Goal: Task Accomplishment & Management: Use online tool/utility

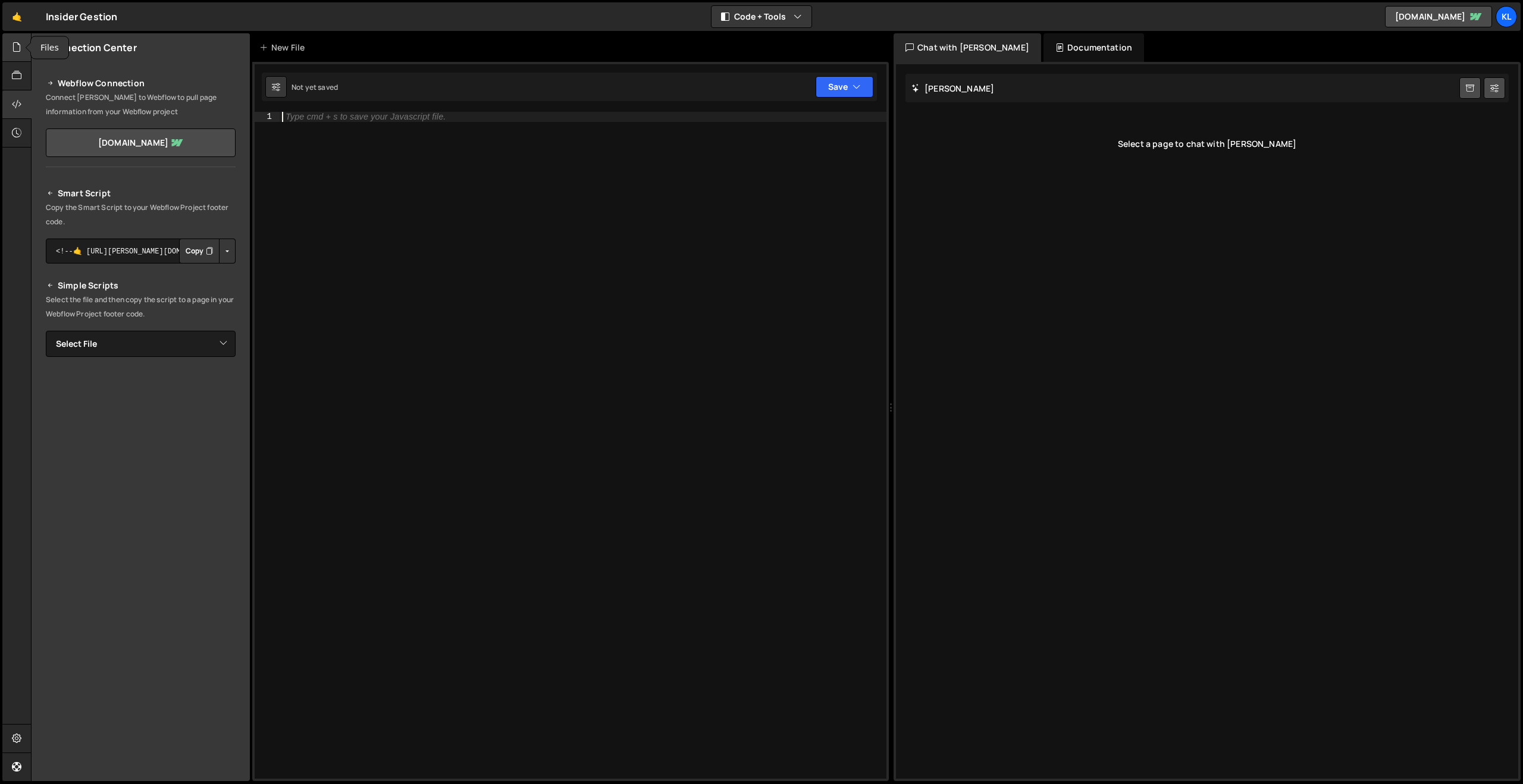
click at [13, 51] on icon at bounding box center [17, 47] width 10 height 13
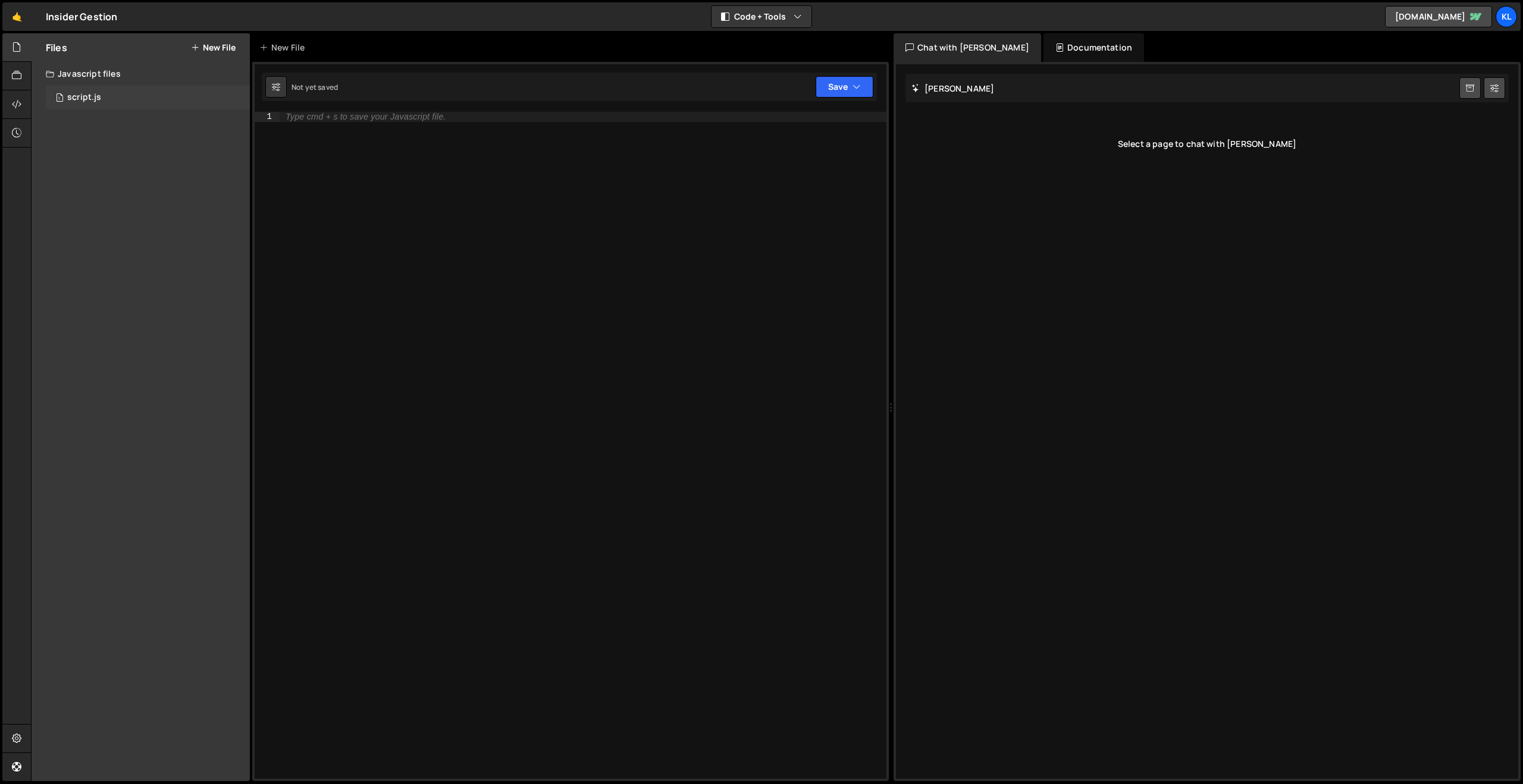
drag, startPoint x: 85, startPoint y: 100, endPoint x: 102, endPoint y: 103, distance: 17.3
click at [85, 100] on div "script.js" at bounding box center [84, 97] width 34 height 11
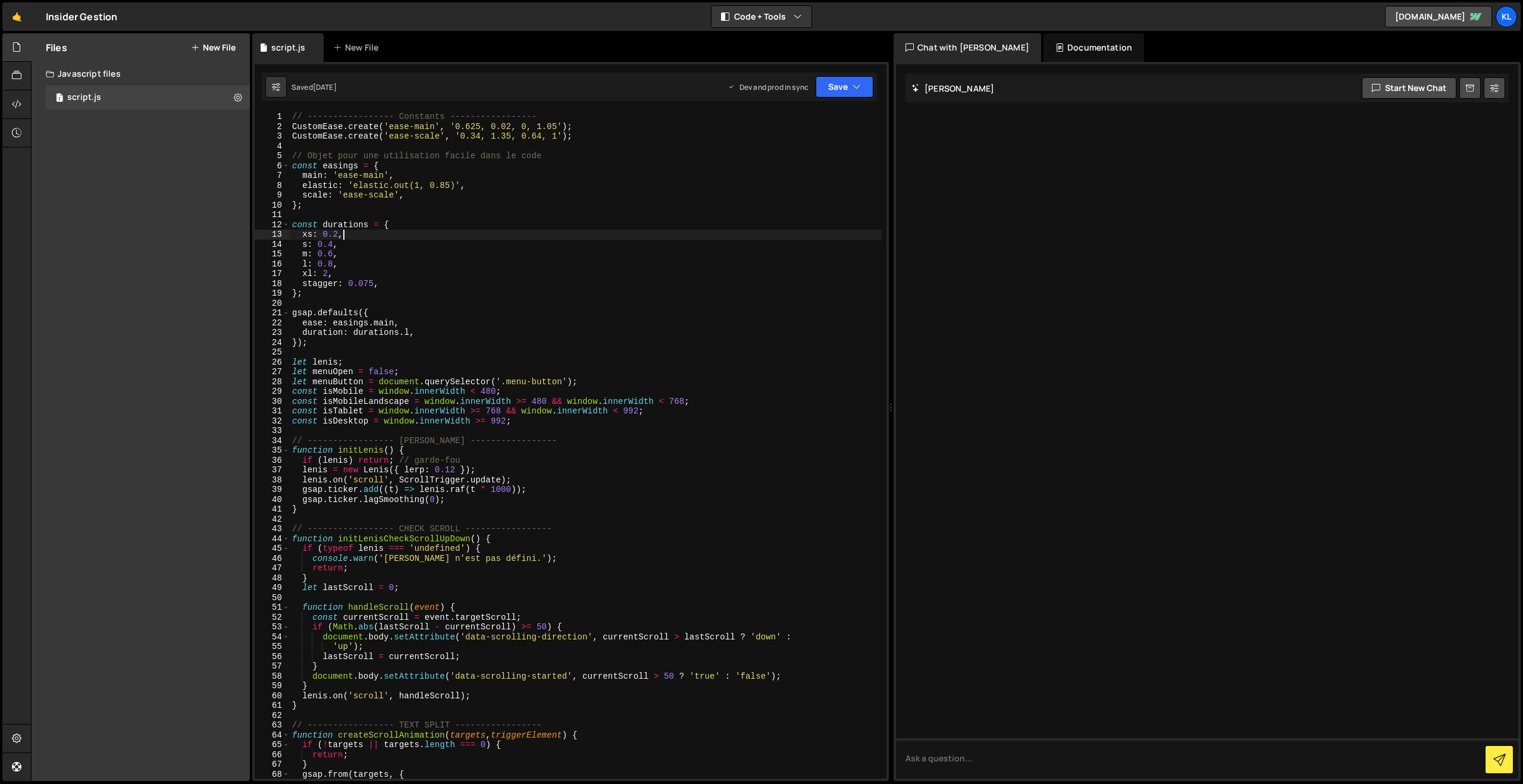
click at [526, 237] on div "// ----------------- Constants ----------------- CustomEase . create ( 'ease-ma…" at bounding box center [586, 455] width 592 height 686
type textarea "}"
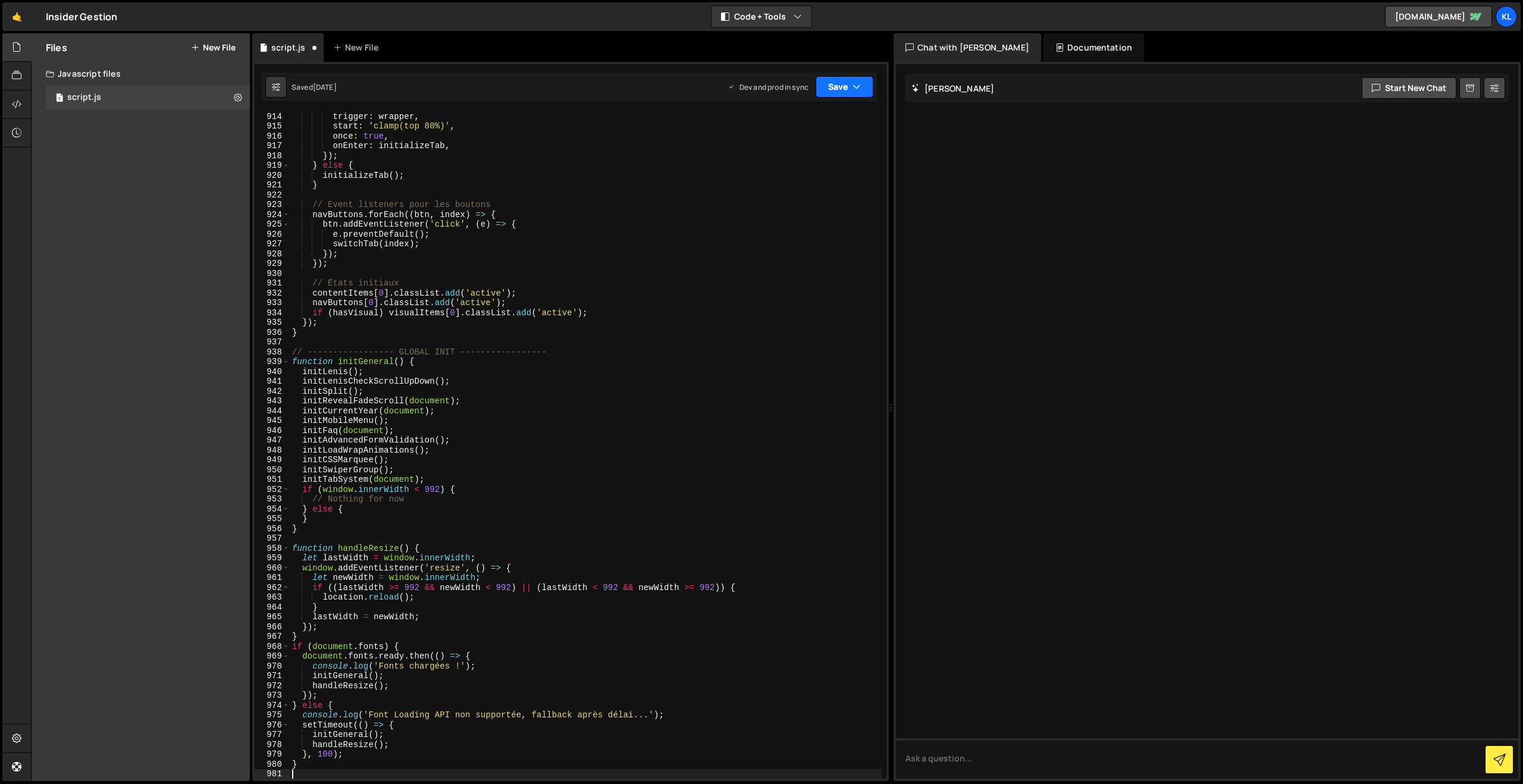
click at [822, 87] on button "Save" at bounding box center [844, 87] width 58 height 21
click at [778, 163] on div "[DATE]" at bounding box center [775, 167] width 23 height 10
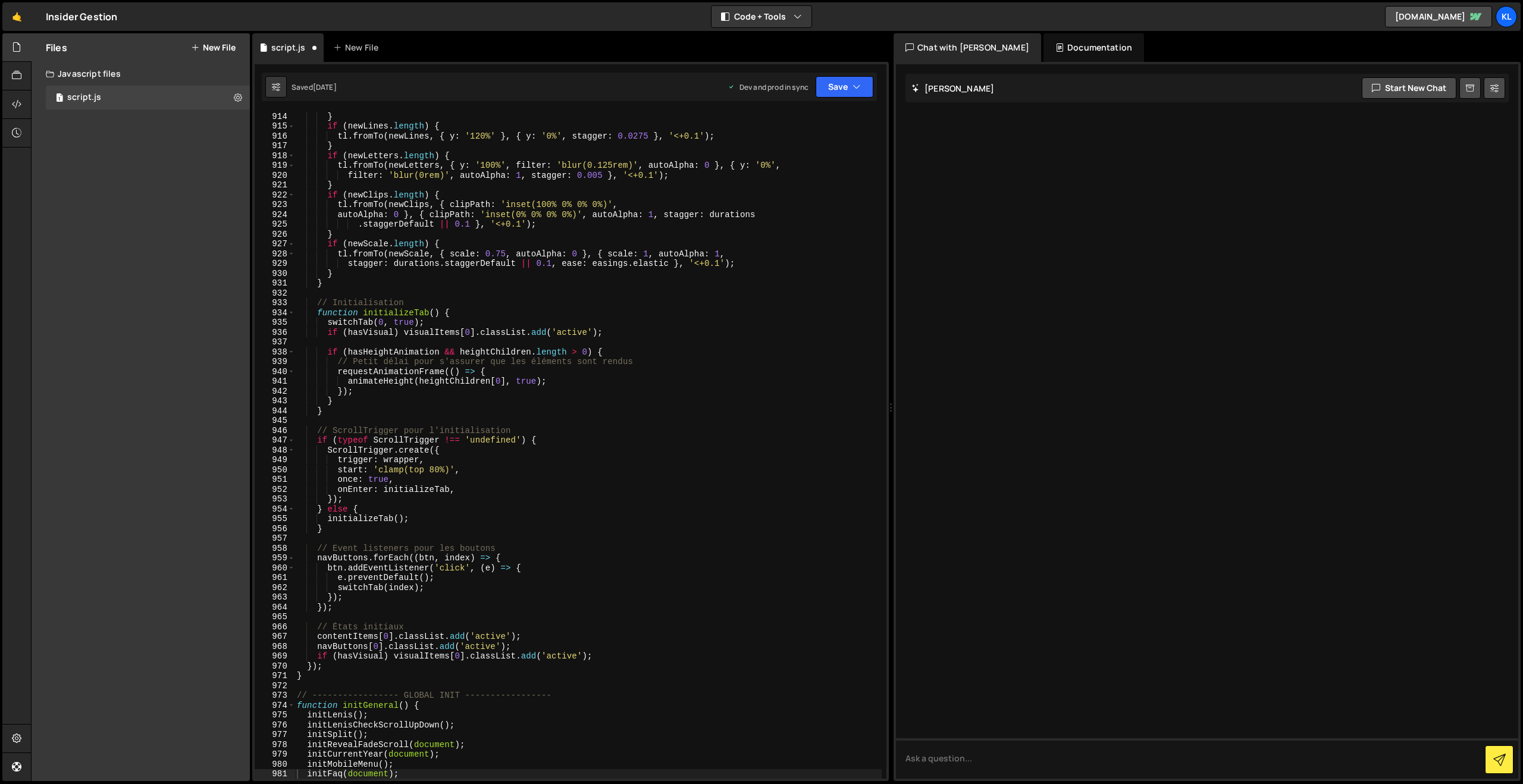
scroll to position [8958, 0]
click at [538, 293] on div "} if ( newLines . length ) { tl . fromTo ( newLines , { y : '120%' } , { y : '0…" at bounding box center [587, 454] width 587 height 686
type textarea "}"
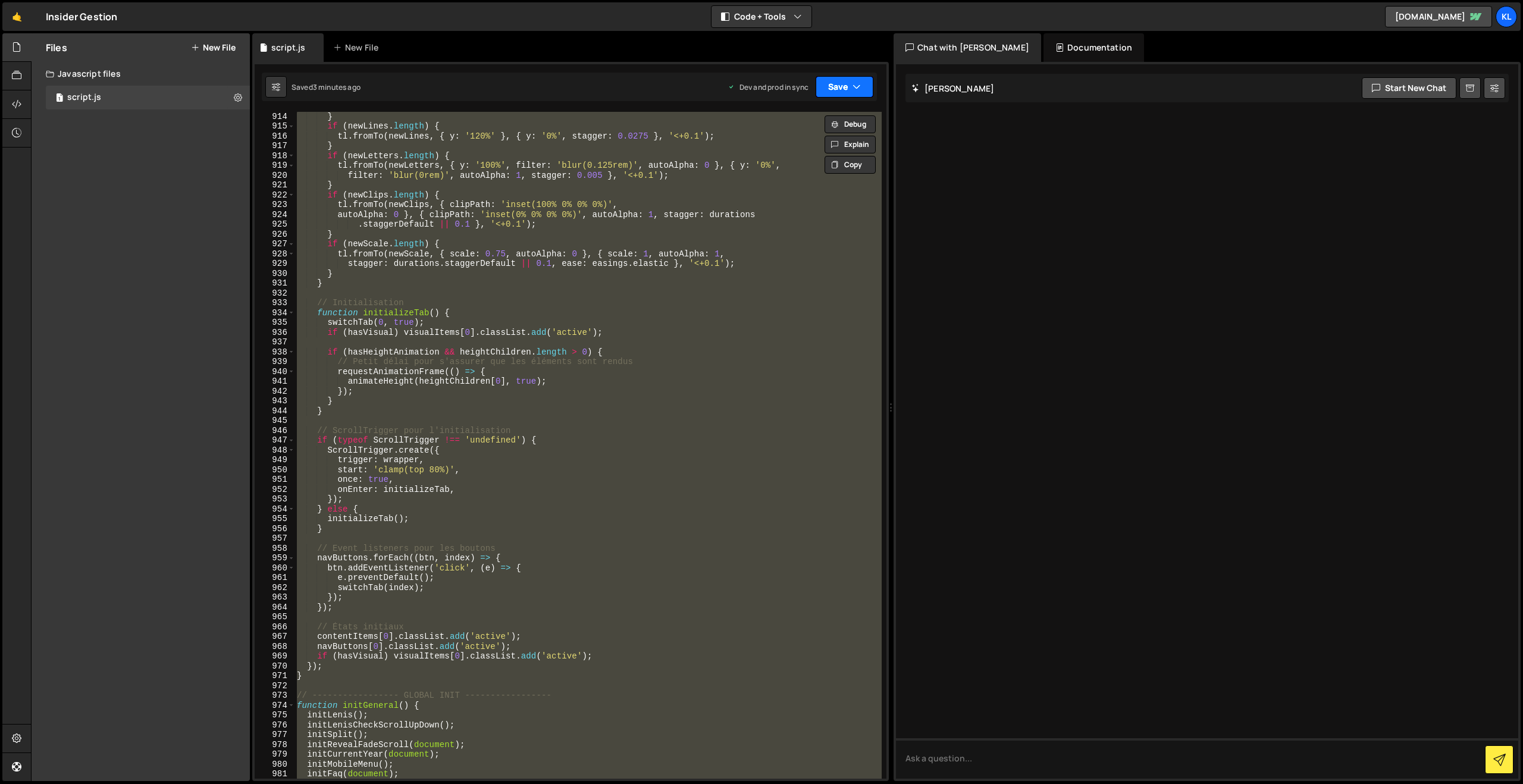
paste textarea
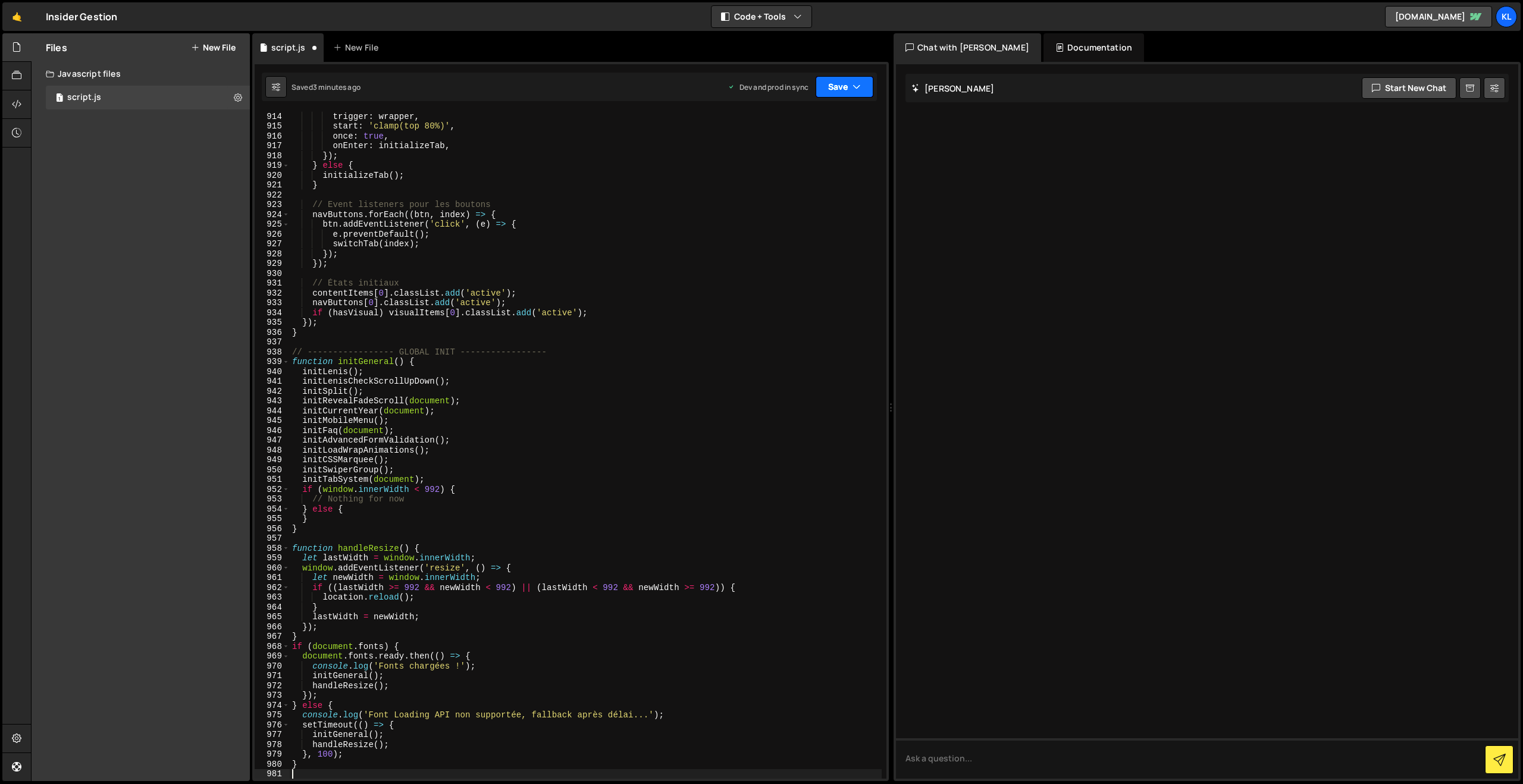
click at [830, 88] on button "Save" at bounding box center [844, 87] width 58 height 21
click at [771, 161] on div "Saved 3 minutes ago" at bounding box center [804, 167] width 123 height 14
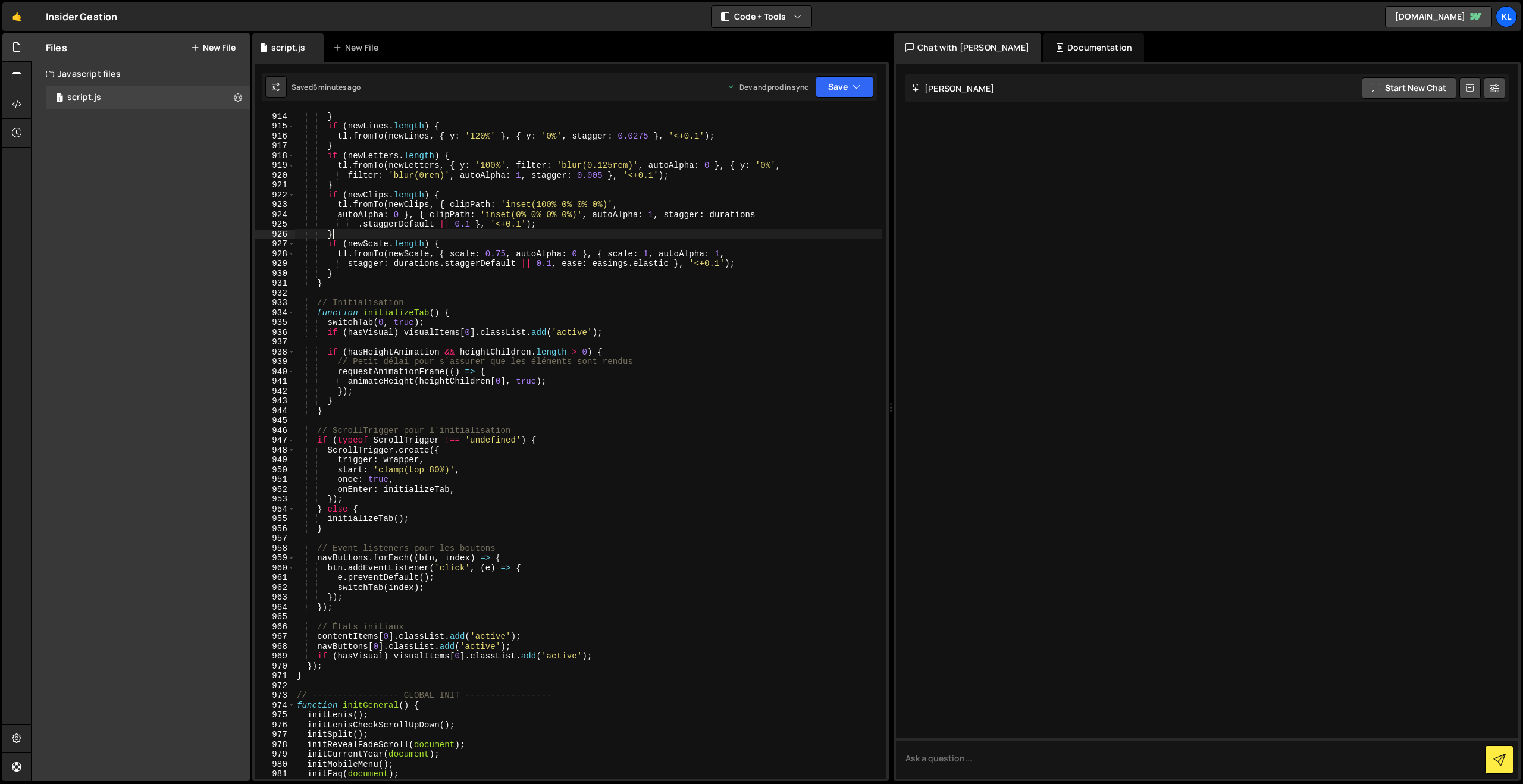
drag, startPoint x: 609, startPoint y: 235, endPoint x: 614, endPoint y: 225, distance: 11.2
click at [607, 234] on div "} if ( newLines . length ) { tl . fromTo ( newLines , { y : '120%' } , { y : '0…" at bounding box center [587, 454] width 587 height 686
type textarea "}"
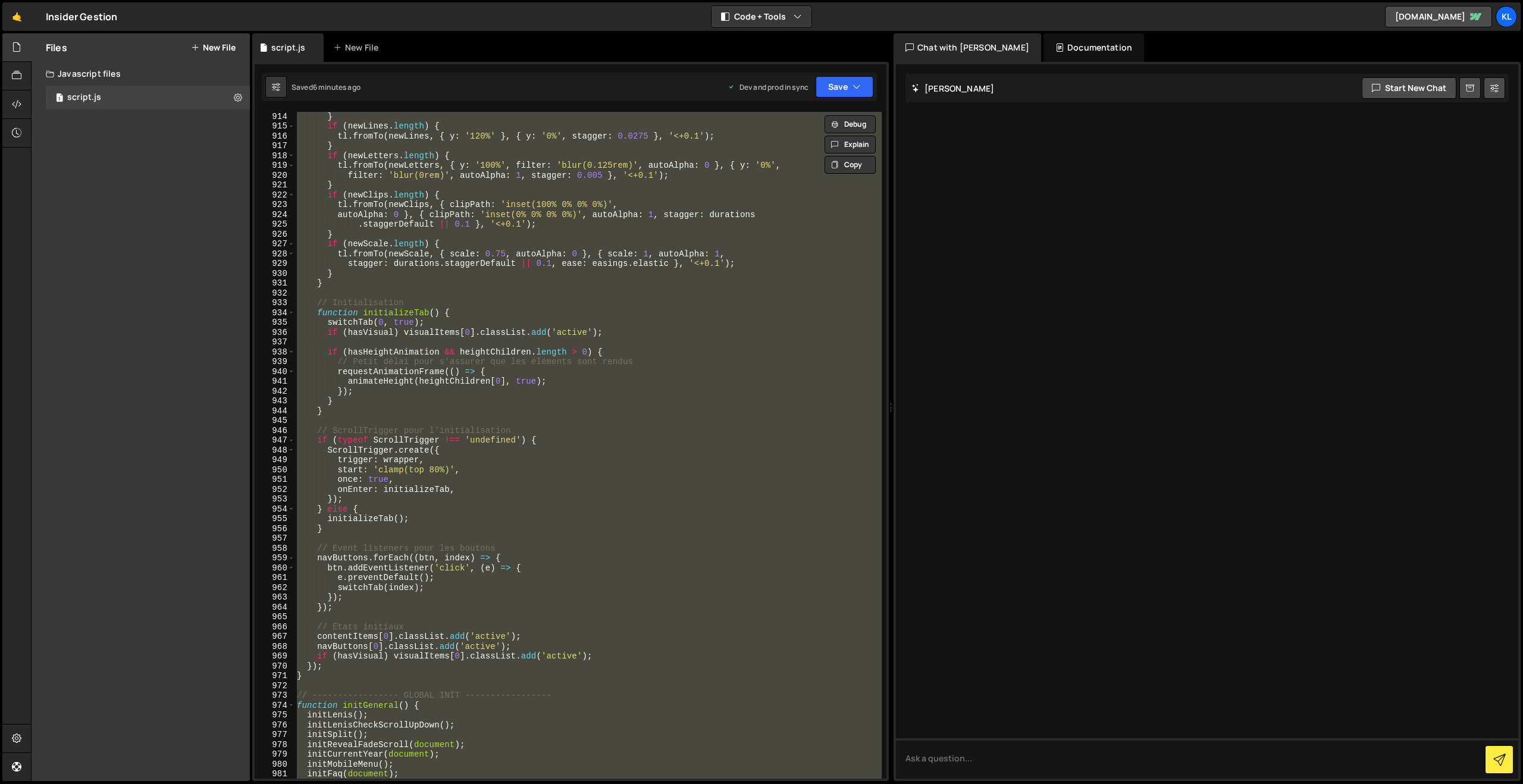
paste textarea
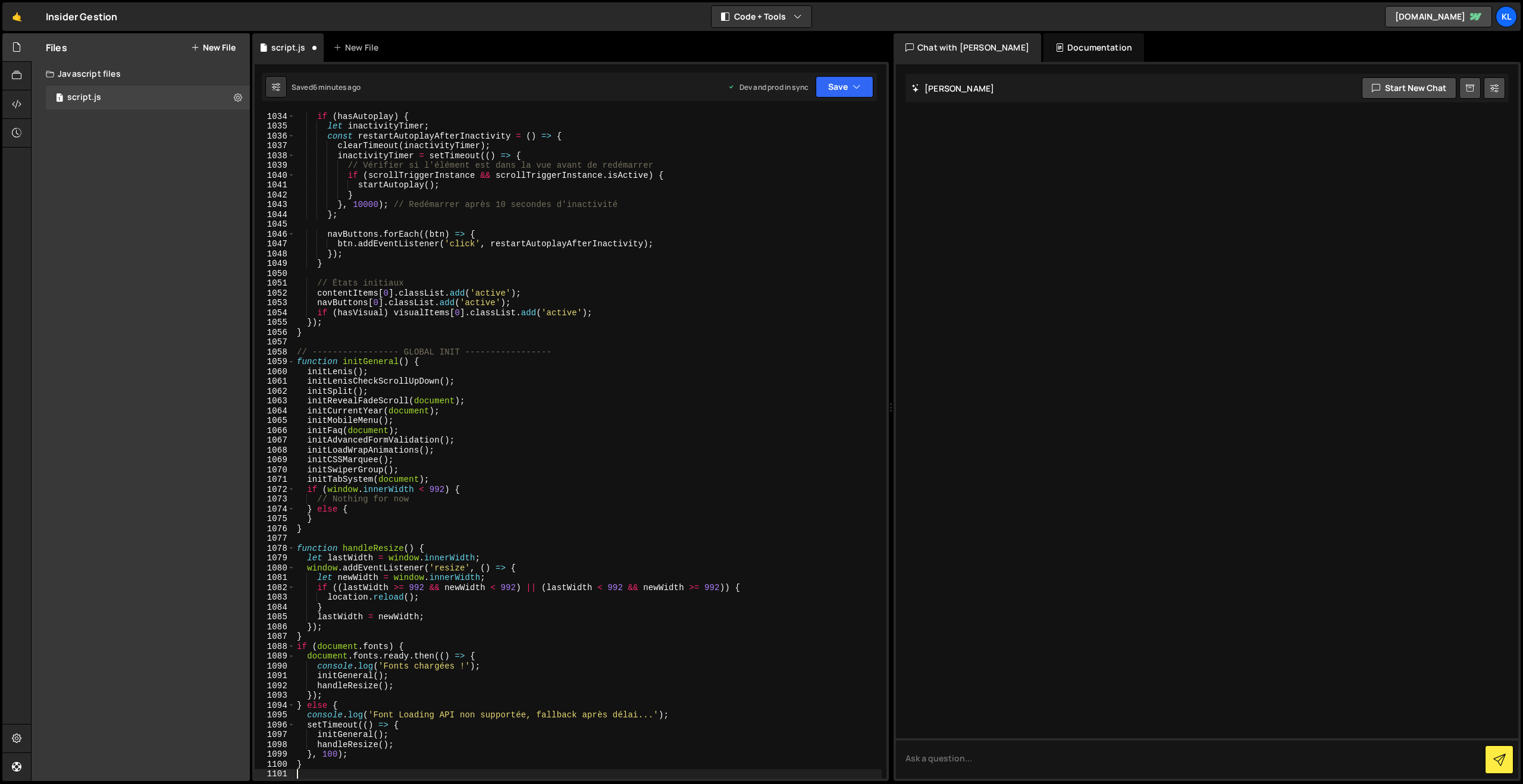
scroll to position [10312, 0]
click at [829, 91] on button "Save" at bounding box center [844, 87] width 58 height 21
click at [793, 152] on div "Save to Production S" at bounding box center [804, 154] width 123 height 12
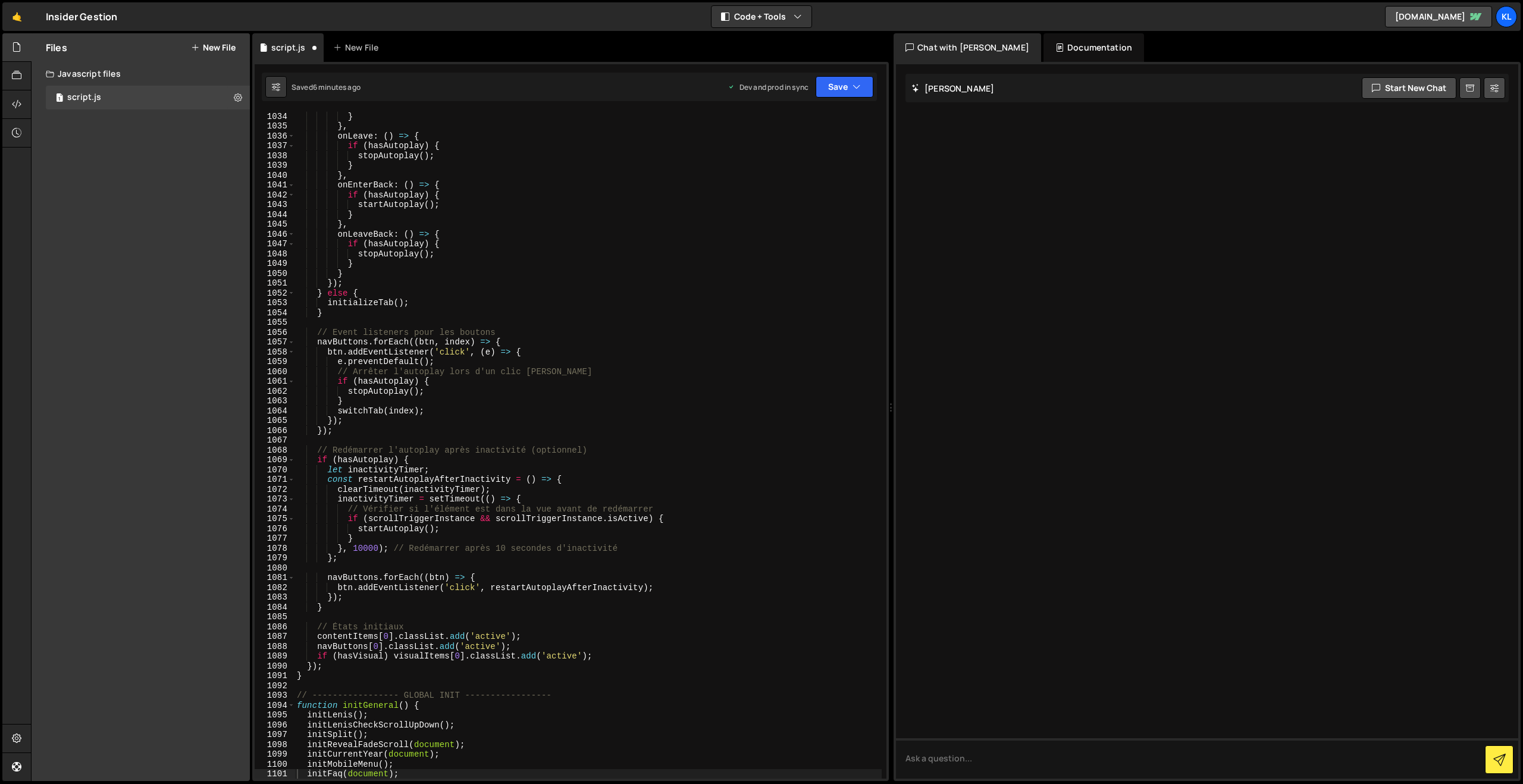
scroll to position [10135, 0]
click at [542, 281] on div "} } , onLeave : ( ) => { if ( hasAutoplay ) { stopAutoplay ( ) ; } } , onEnterB…" at bounding box center [587, 454] width 587 height 686
type textarea "}"
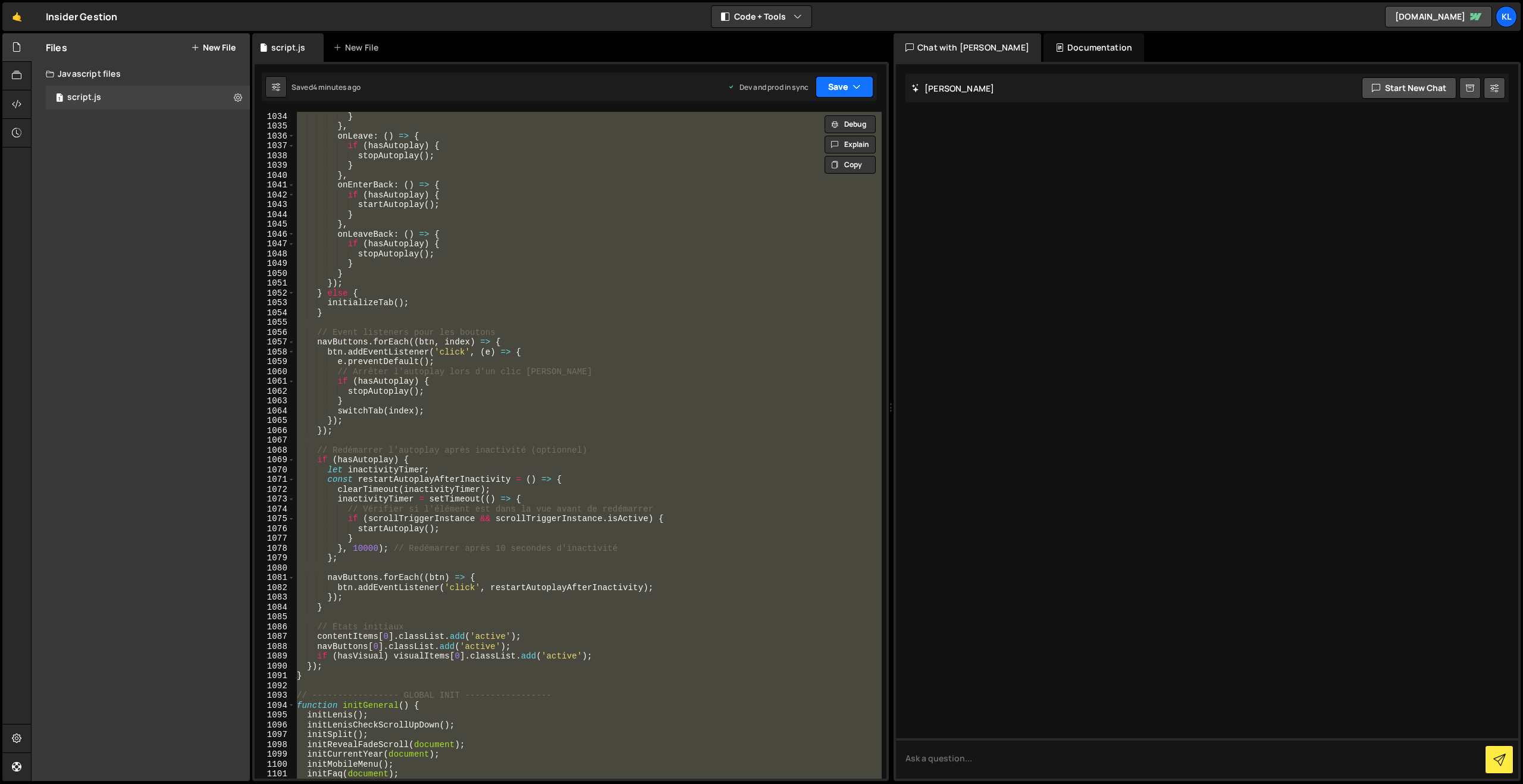
paste textarea
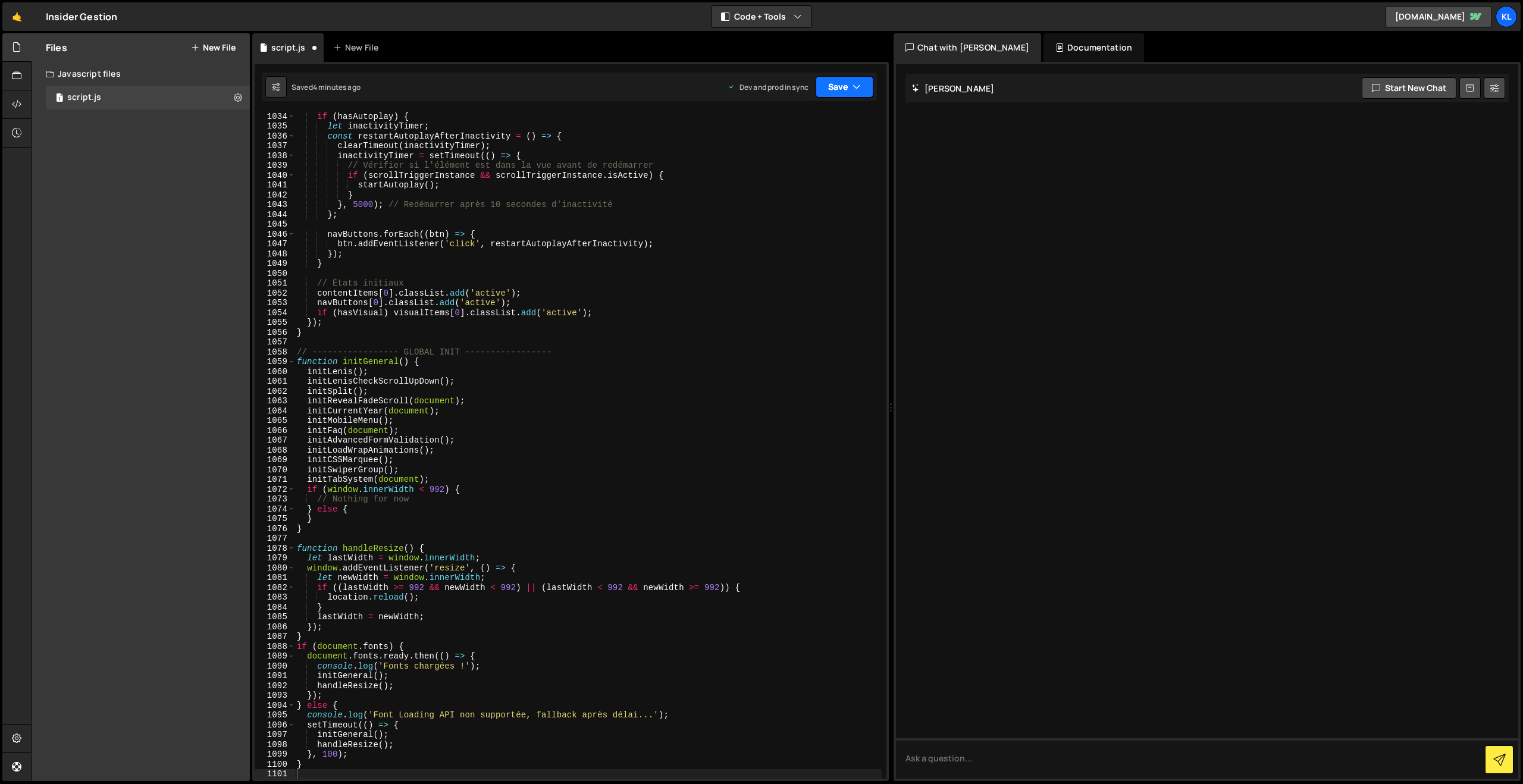
click at [844, 85] on button "Save" at bounding box center [844, 87] width 58 height 21
drag, startPoint x: 784, startPoint y: 157, endPoint x: 614, endPoint y: 51, distance: 200.3
click at [784, 157] on div "Save to Production S" at bounding box center [804, 154] width 123 height 12
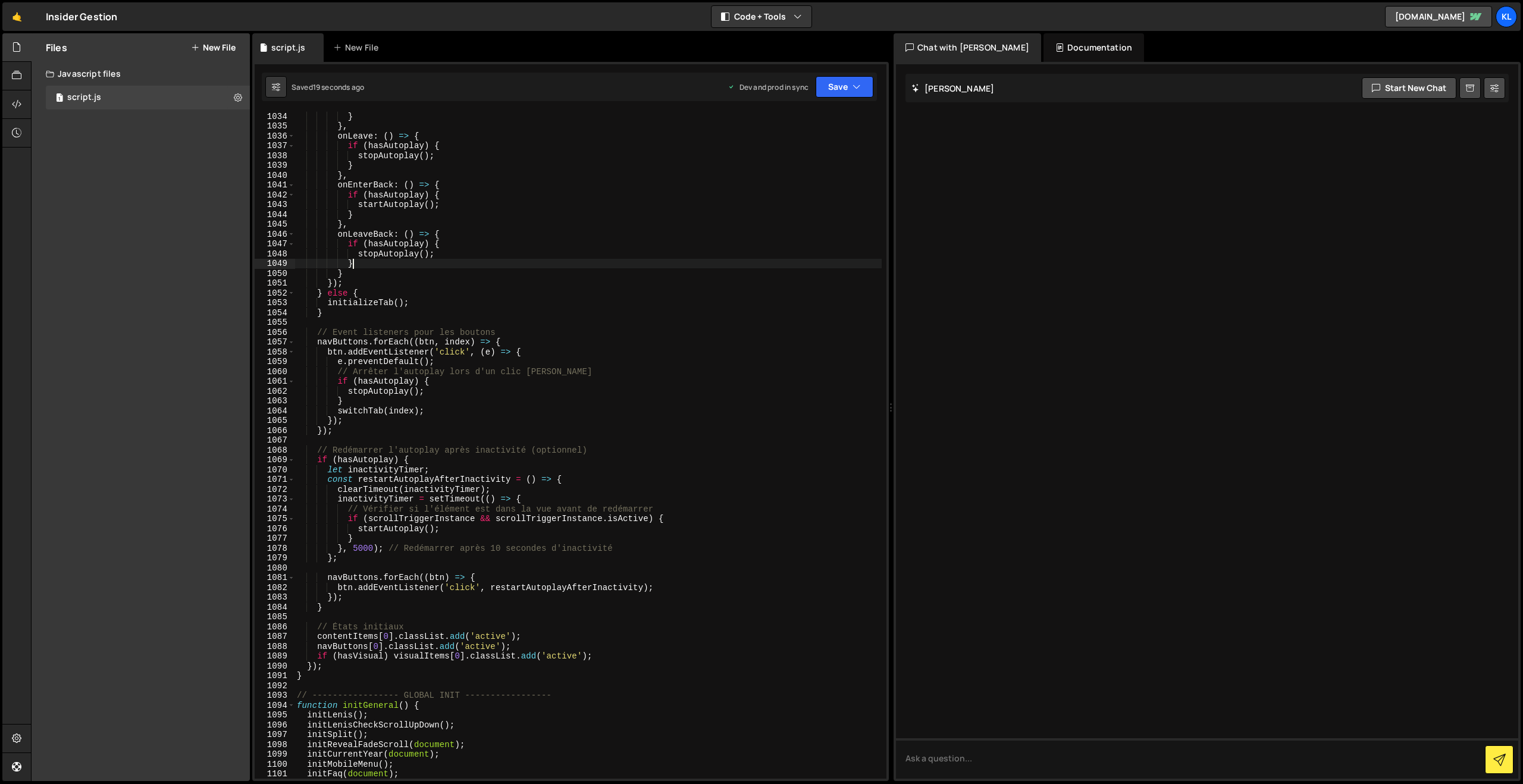
drag, startPoint x: 564, startPoint y: 264, endPoint x: 552, endPoint y: 264, distance: 12.0
click at [564, 263] on div "} } , onLeave : ( ) => { if ( hasAutoplay ) { stopAutoplay ( ) ; } } , onEnterB…" at bounding box center [587, 454] width 587 height 686
type textarea "}"
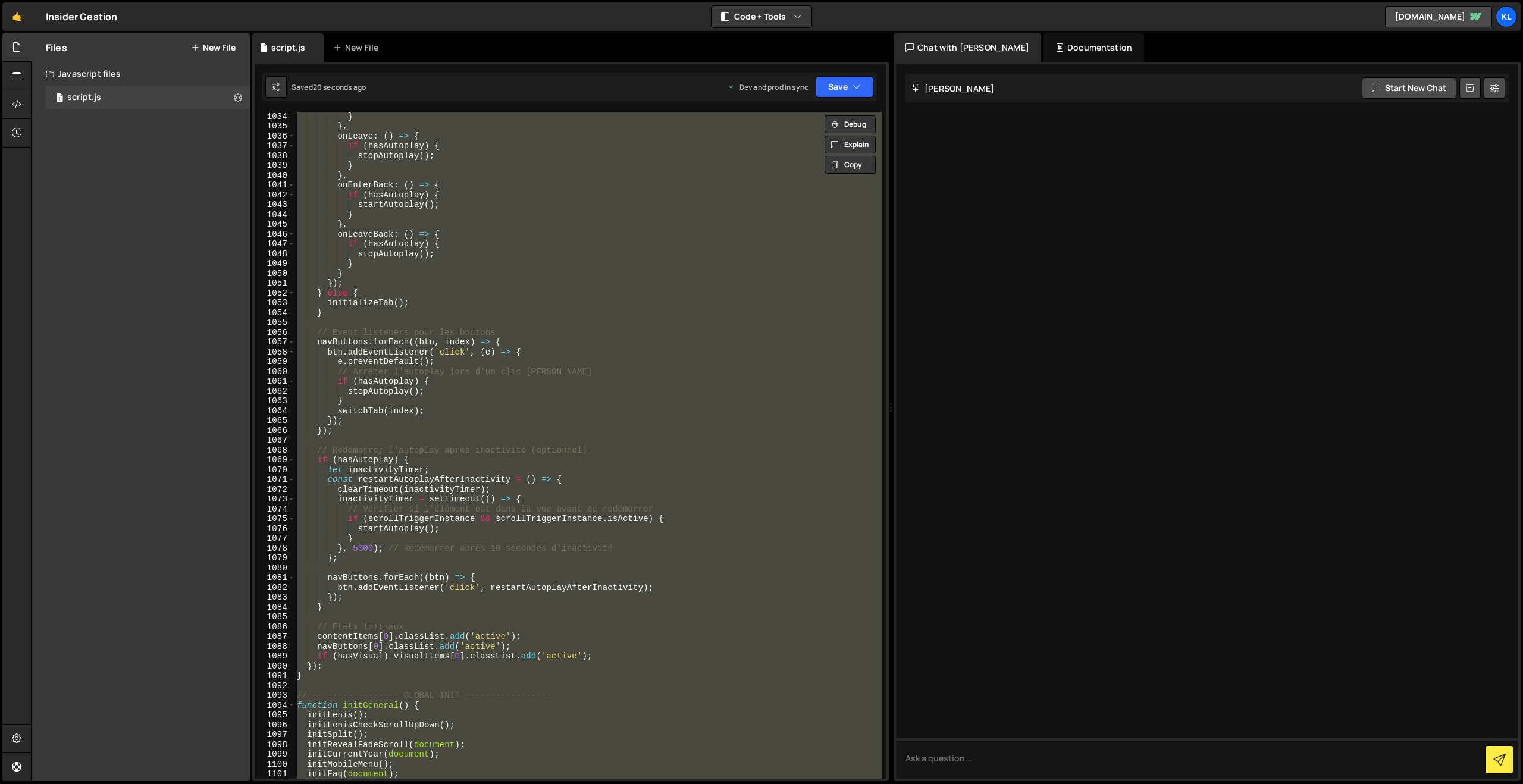
paste textarea
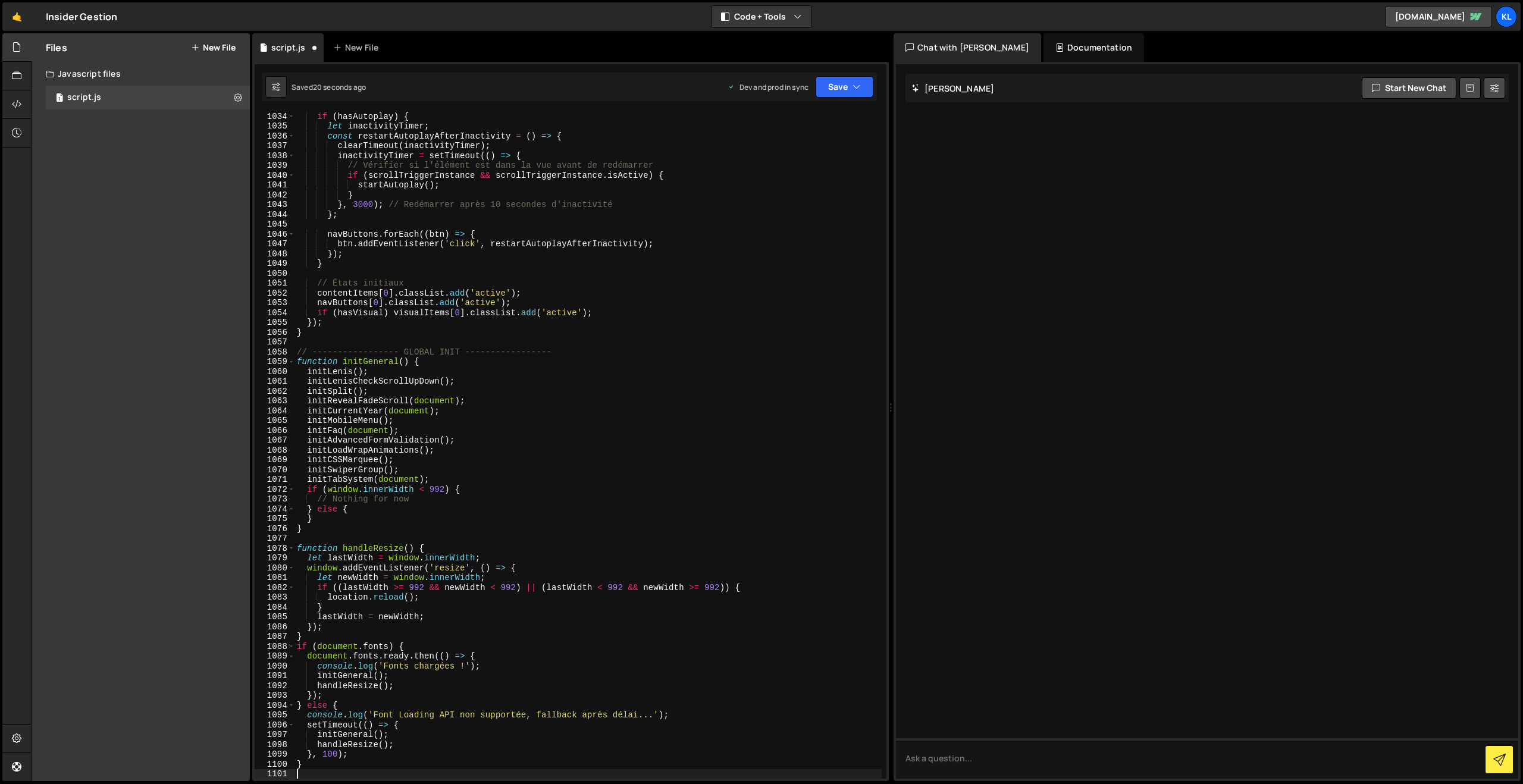
scroll to position [10312, 0]
click at [828, 88] on button "Save" at bounding box center [844, 87] width 58 height 21
click at [800, 147] on button "Save to Production S Saved 19 seconds ago" at bounding box center [804, 162] width 143 height 38
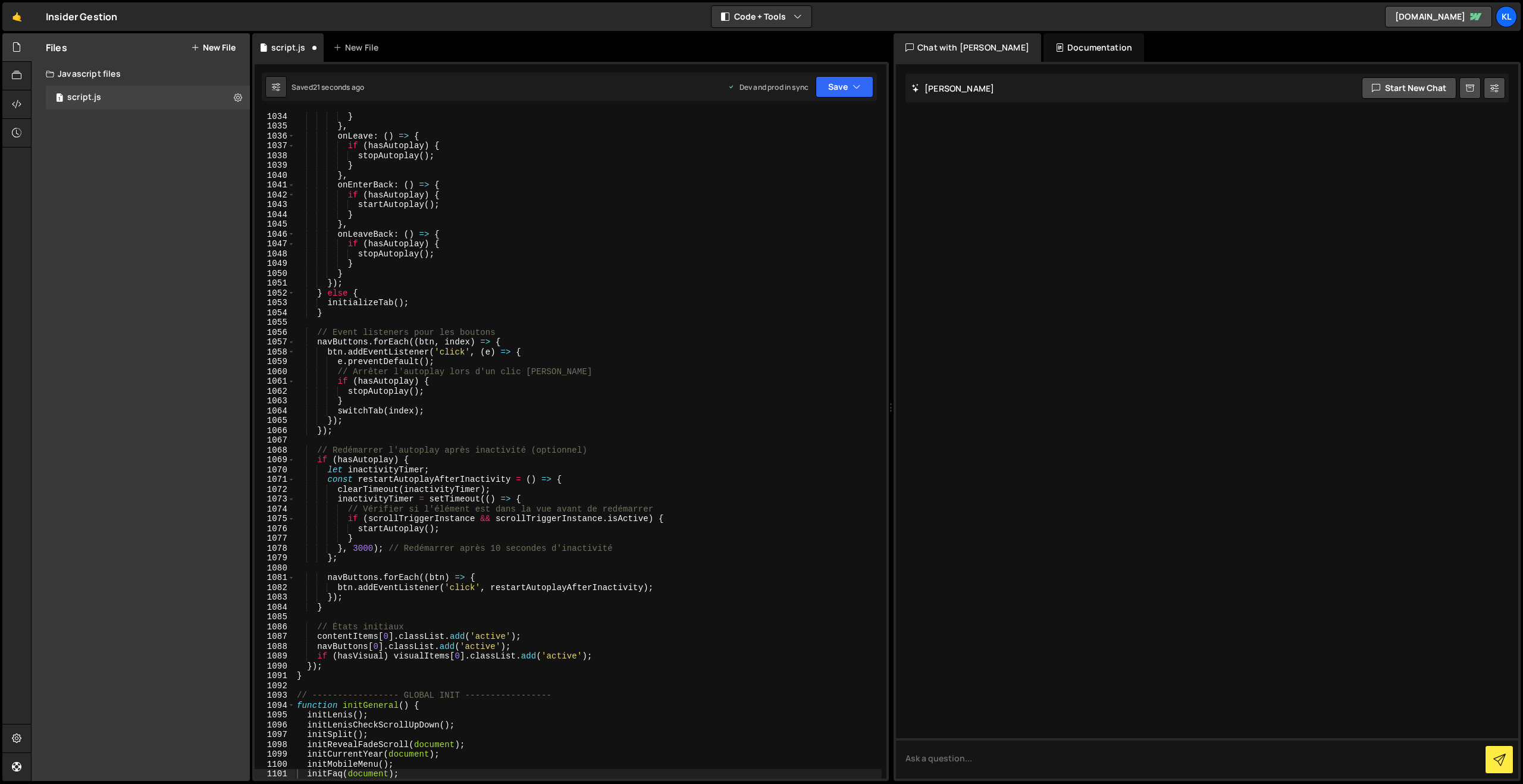
scroll to position [10135, 0]
click at [500, 244] on div "} } , onLeave : ( ) => { if ( hasAutoplay ) { stopAutoplay ( ) ; } } , onEnterB…" at bounding box center [587, 454] width 587 height 686
type textarea "}"
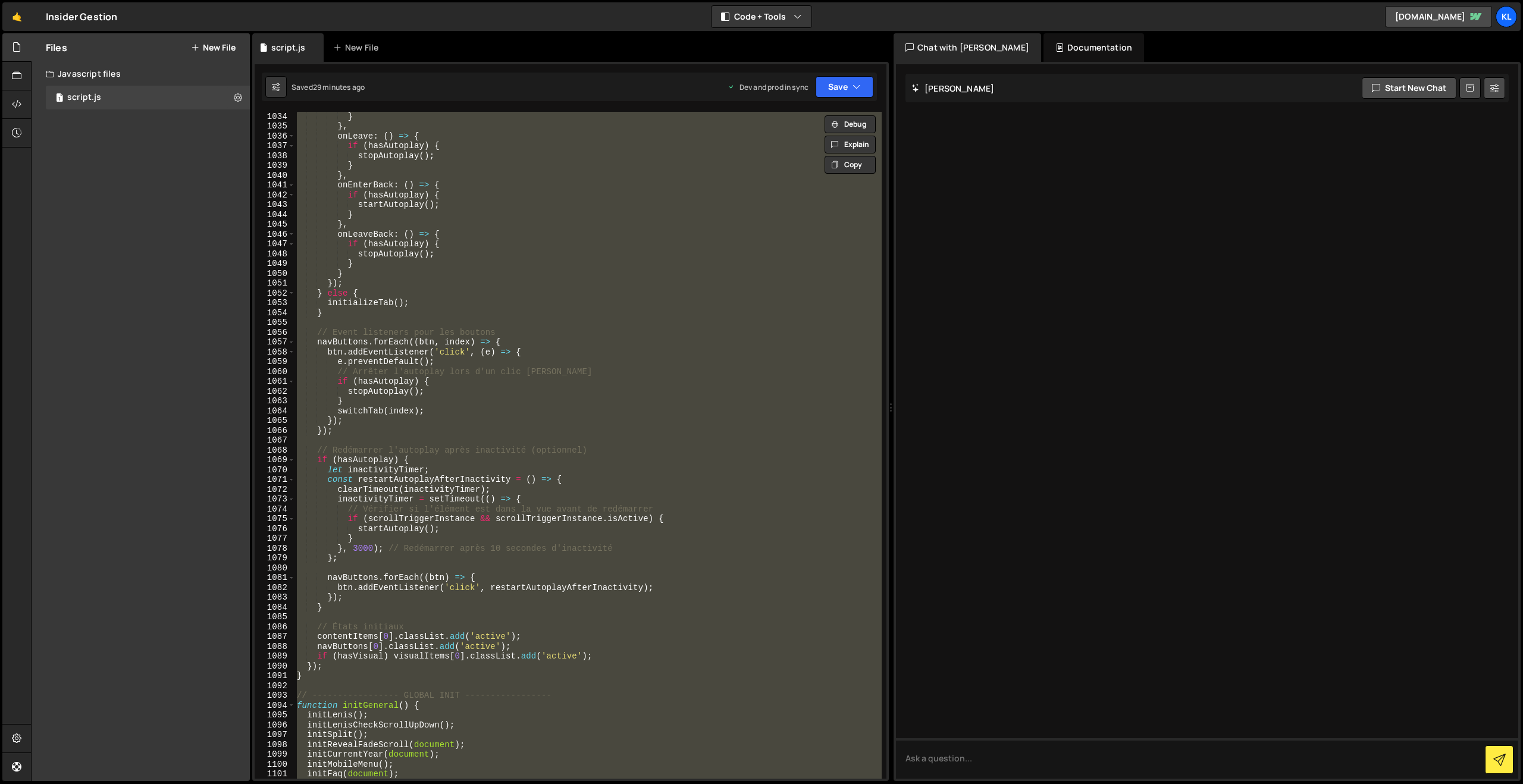
paste textarea
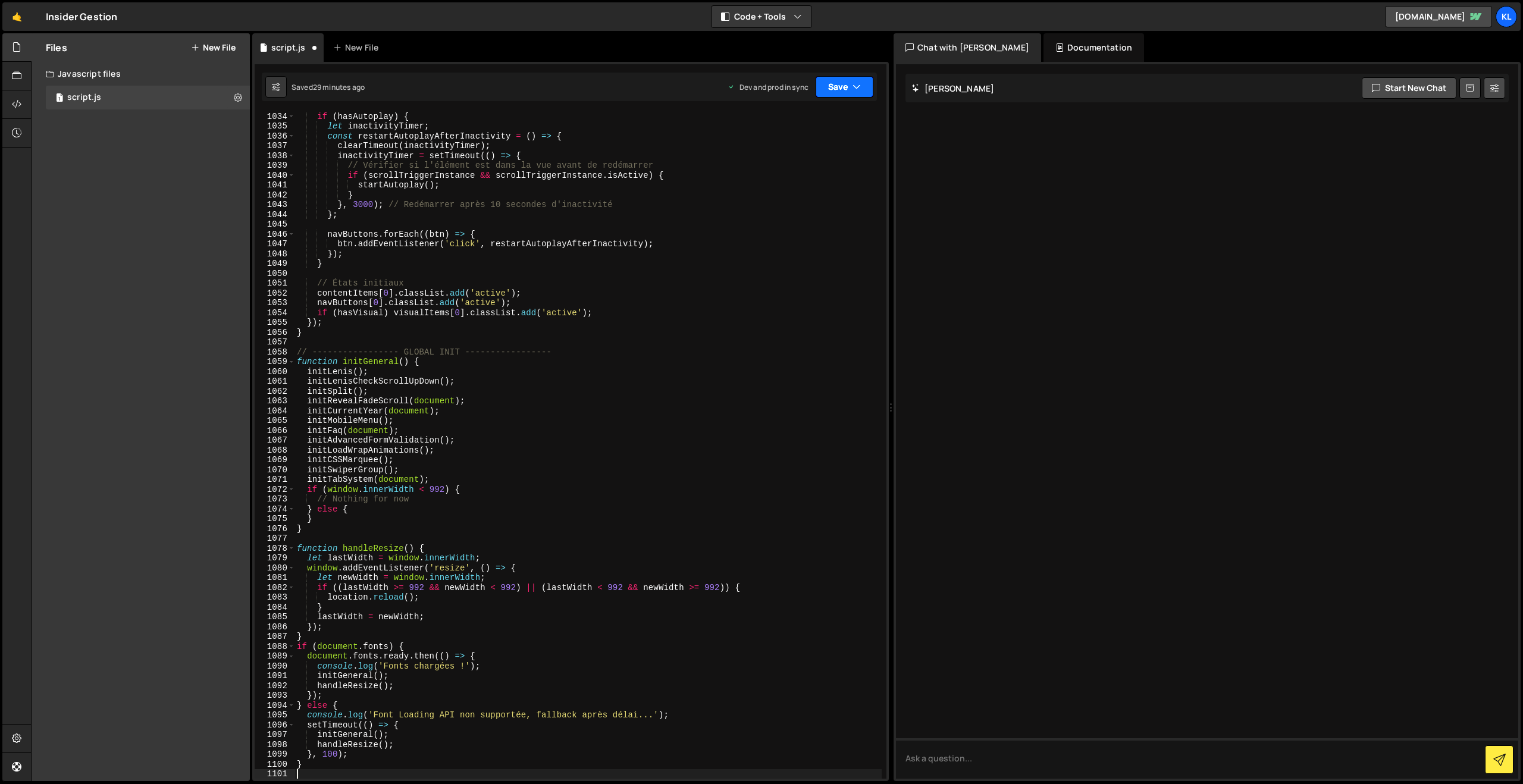
click at [846, 86] on button "Save" at bounding box center [844, 87] width 58 height 21
click at [808, 154] on div "Save to Production S" at bounding box center [804, 154] width 123 height 12
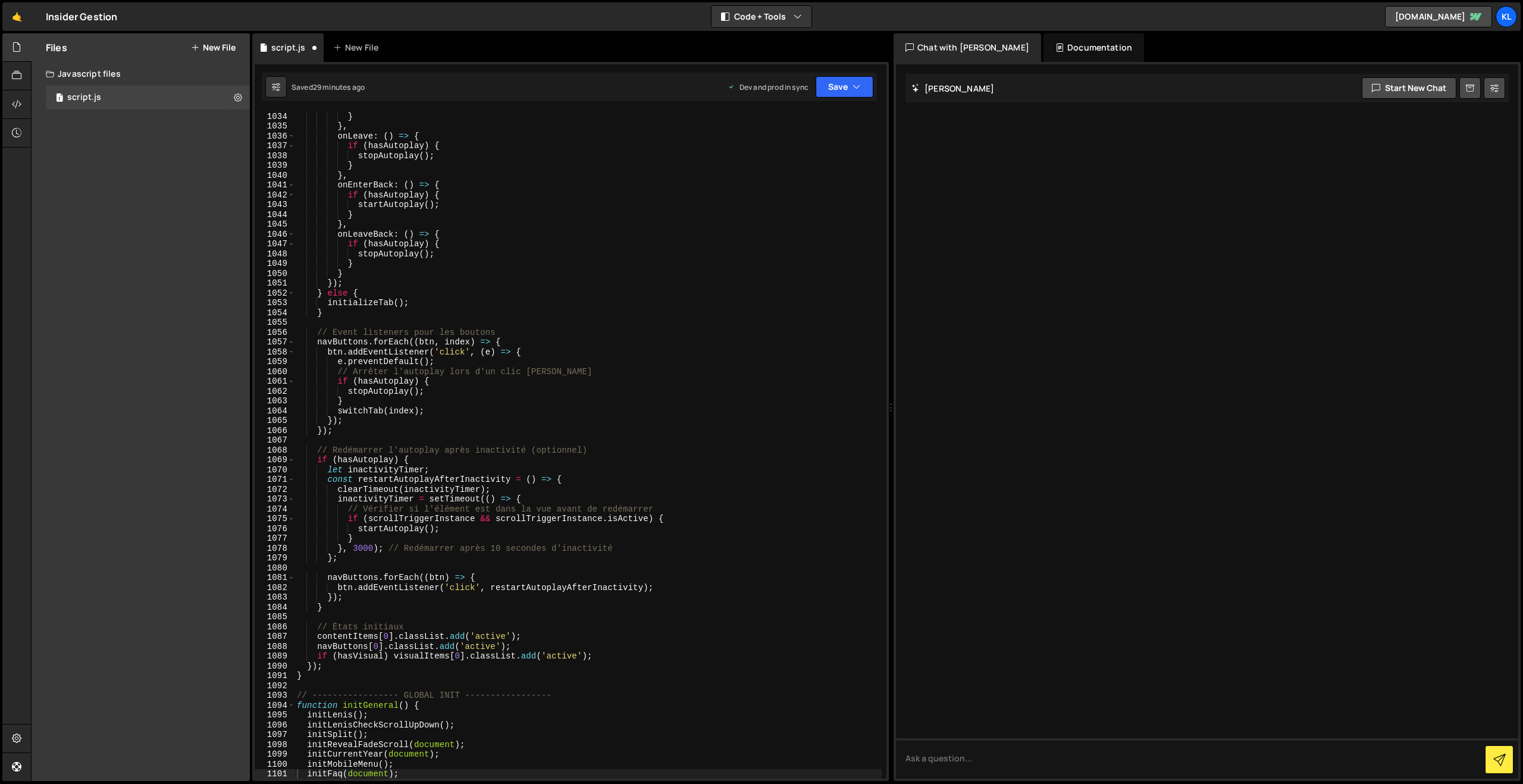
scroll to position [10135, 0]
click at [567, 211] on div "} } , onLeave : ( ) => { if ( hasAutoplay ) { stopAutoplay ( ) ; } } , onEnterB…" at bounding box center [587, 454] width 587 height 686
type textarea "}"
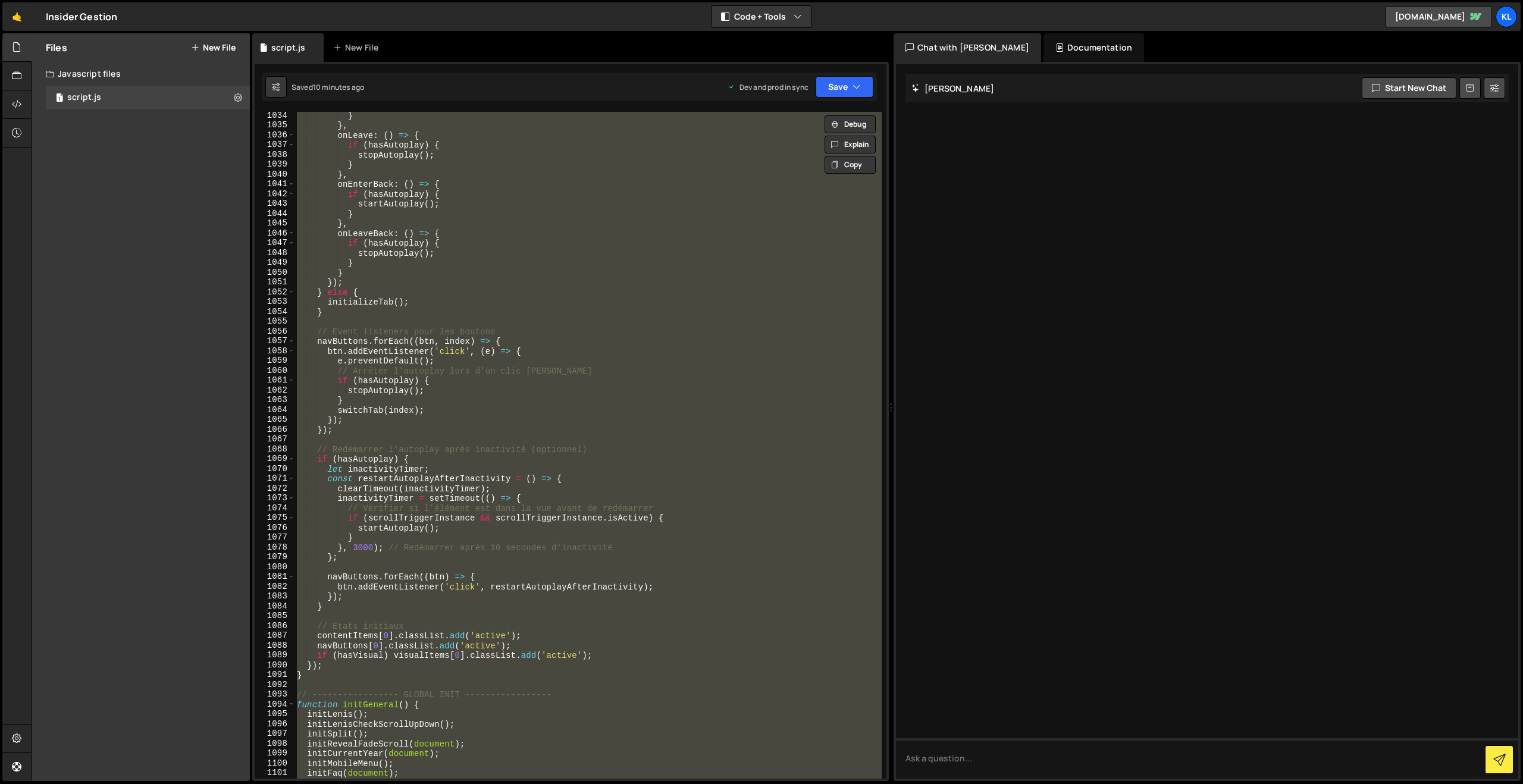
paste textarea
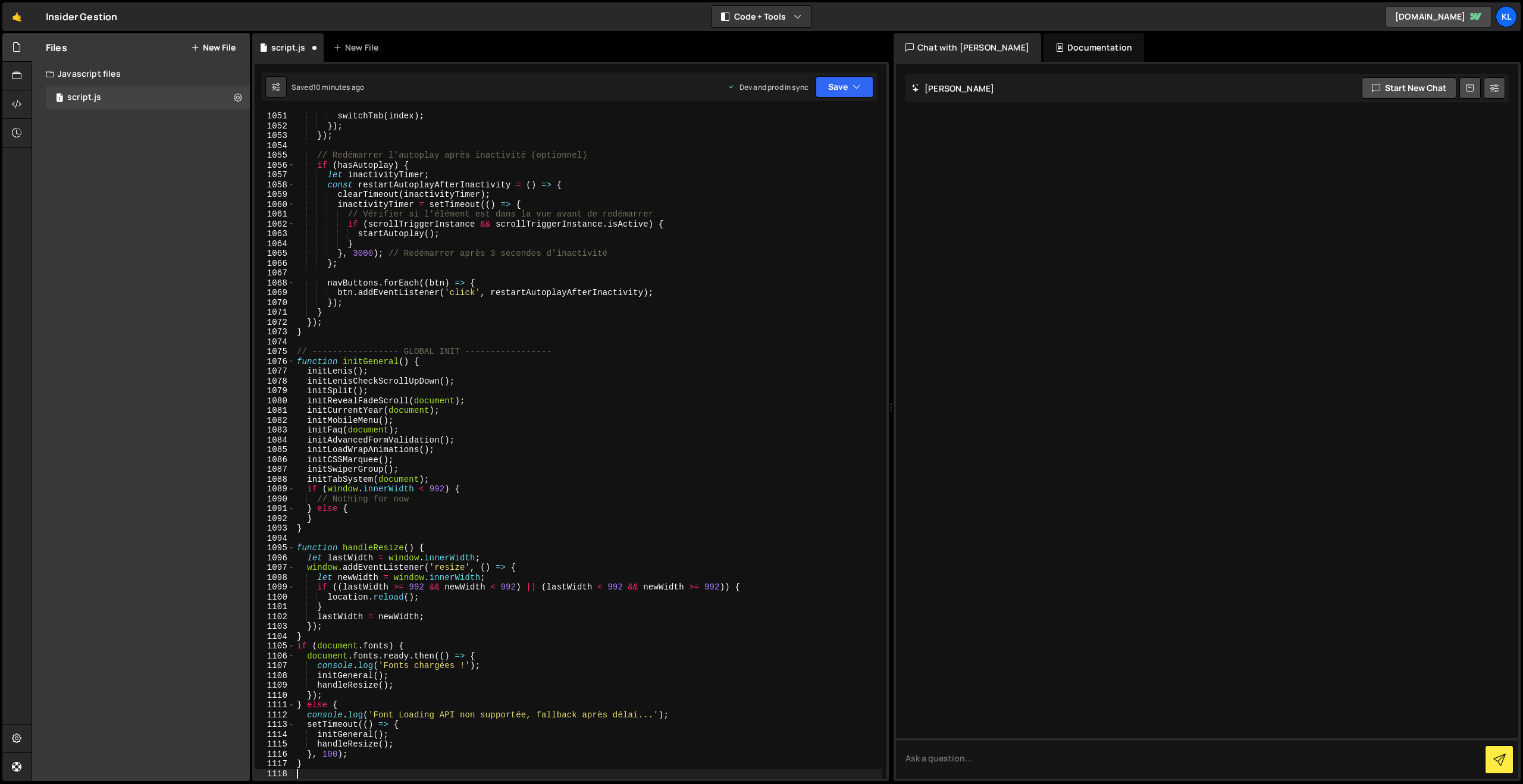
scroll to position [10479, 0]
click at [845, 86] on button "Save" at bounding box center [844, 87] width 58 height 21
click at [793, 176] on button "Save to Production S Saved 10 minutes ago" at bounding box center [804, 162] width 143 height 38
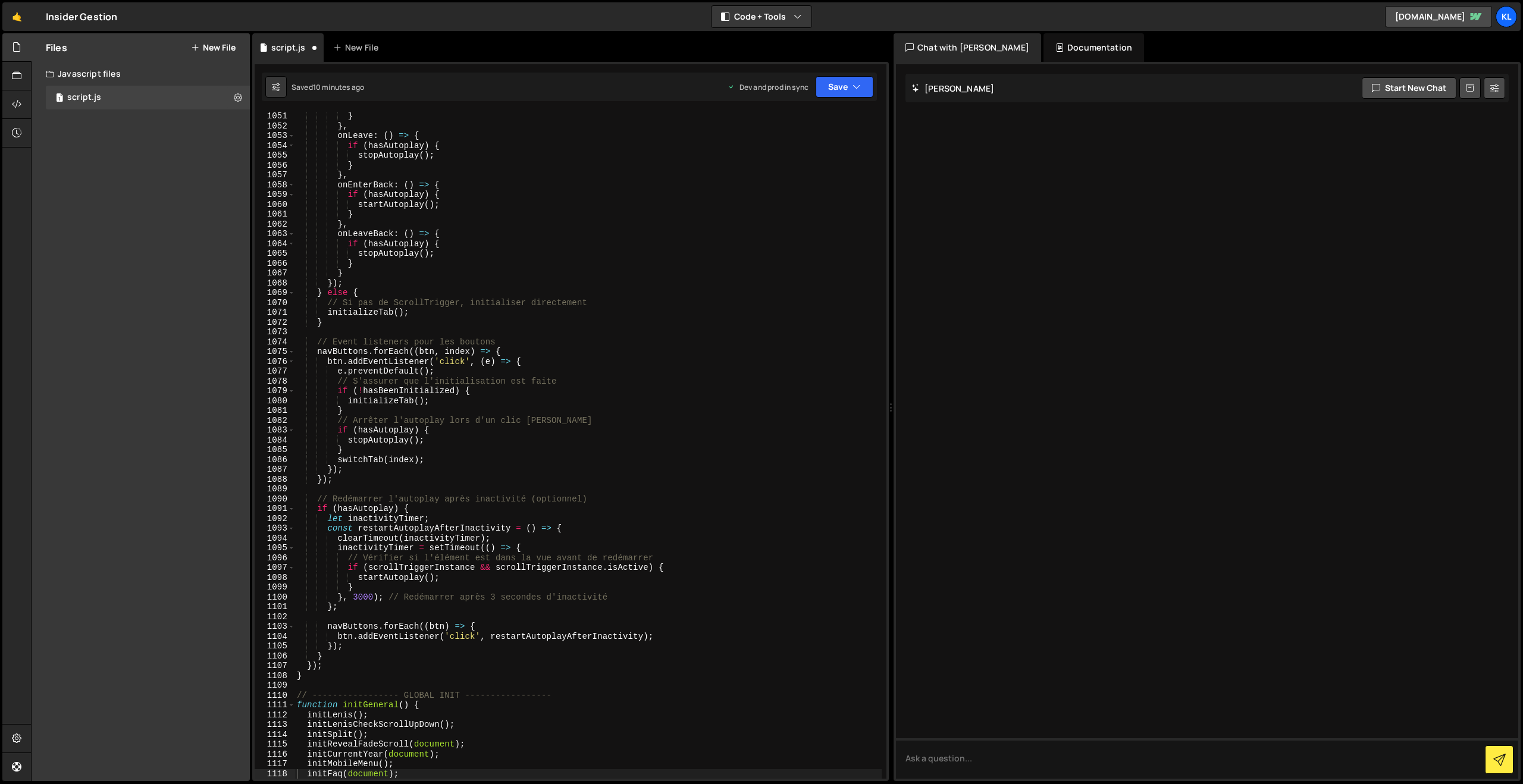
scroll to position [10302, 0]
